Goal: Check status: Check status

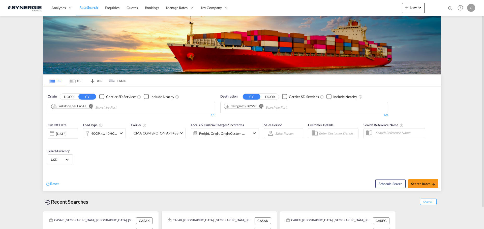
click at [448, 9] on md-icon "icon-magnify" at bounding box center [450, 9] width 6 height 6
click at [420, 7] on input at bounding box center [412, 8] width 63 height 9
paste input "SYC002742"
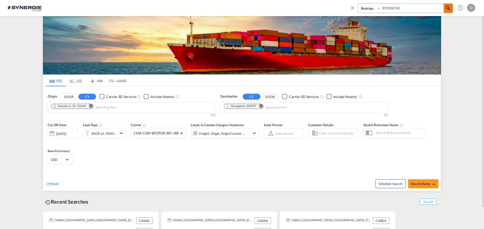
type input "SYC002742"
click at [451, 11] on span at bounding box center [447, 8] width 9 height 9
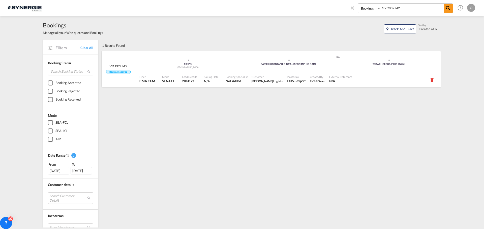
click at [285, 75] on div "Incoterms EXW - export" at bounding box center [296, 80] width 23 height 14
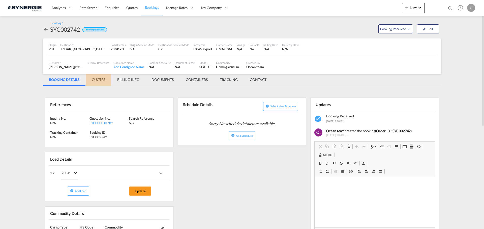
click at [99, 82] on md-tab-item "QUOTES" at bounding box center [98, 80] width 25 height 12
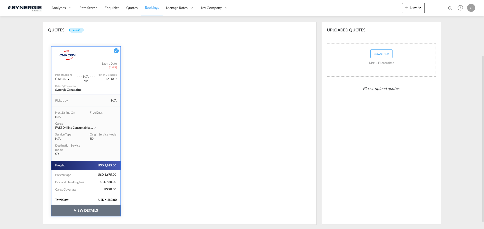
scroll to position [84, 0]
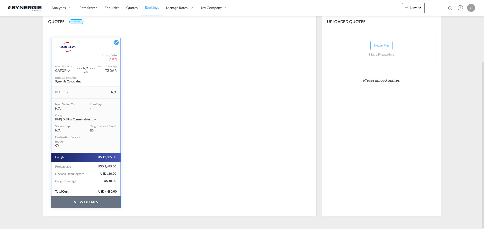
click at [100, 199] on button "VIEW DETAILS" at bounding box center [85, 203] width 69 height 12
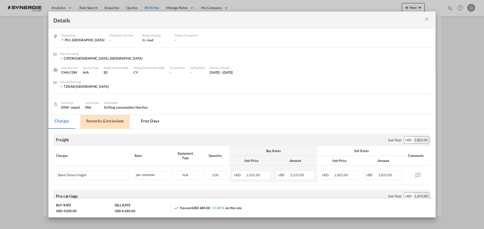
click at [114, 122] on md-tab-item "Remarks & Inclusions" at bounding box center [105, 122] width 50 height 14
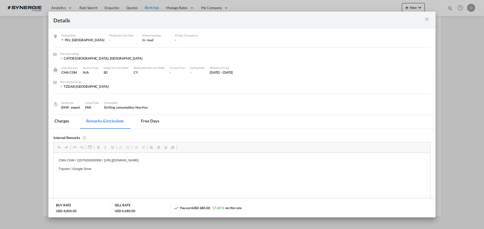
scroll to position [0, 0]
click at [97, 161] on p "CMA CGM / QSYNS0000008 / [URL][DOMAIN_NAME]" at bounding box center [242, 160] width 366 height 5
copy p "QSYNS0000008"
click at [402, 37] on div "Pickup Door P0J, [GEOGRAPHIC_DATA] Pickup Service Type - Pickup Haulage .a{fill…" at bounding box center [245, 40] width 369 height 14
